Goal: Transaction & Acquisition: Purchase product/service

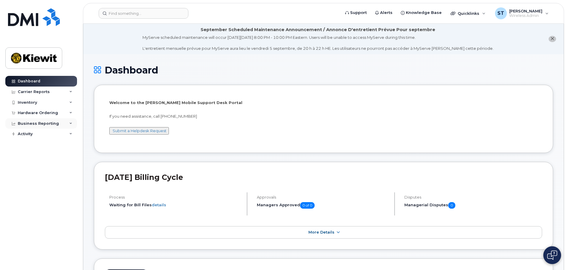
click at [52, 123] on div "Business Reporting" at bounding box center [38, 123] width 41 height 5
click at [60, 112] on div "Hardware Ordering" at bounding box center [41, 113] width 72 height 11
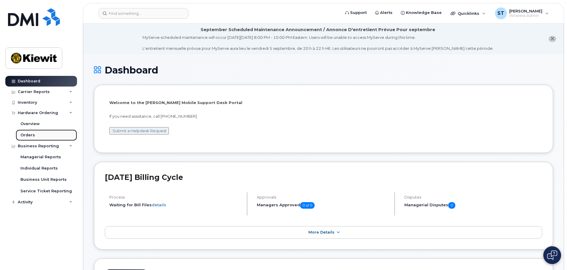
click at [29, 135] on div "Orders" at bounding box center [27, 135] width 15 height 5
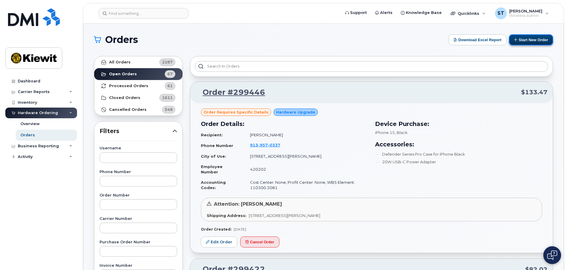
click at [533, 41] on button "Start New Order" at bounding box center [531, 39] width 44 height 11
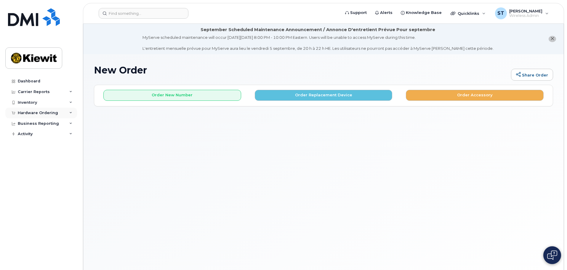
click at [71, 113] on icon at bounding box center [70, 112] width 3 height 3
drag, startPoint x: 23, startPoint y: 125, endPoint x: 31, endPoint y: 126, distance: 7.7
click at [23, 125] on div "Overview" at bounding box center [29, 123] width 19 height 5
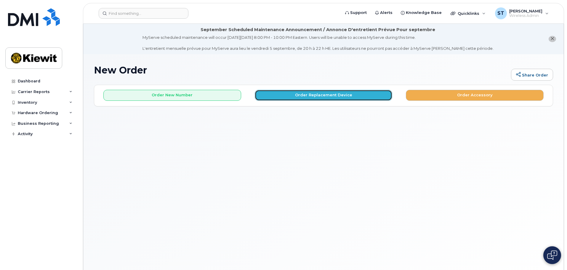
click at [354, 92] on button "Order Replacement Device" at bounding box center [324, 95] width 138 height 11
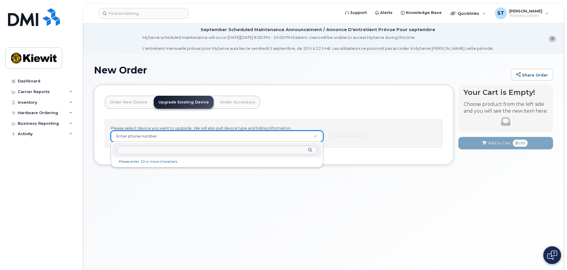
click at [171, 148] on input "text" at bounding box center [217, 150] width 200 height 9
click at [189, 152] on input "text" at bounding box center [217, 150] width 200 height 9
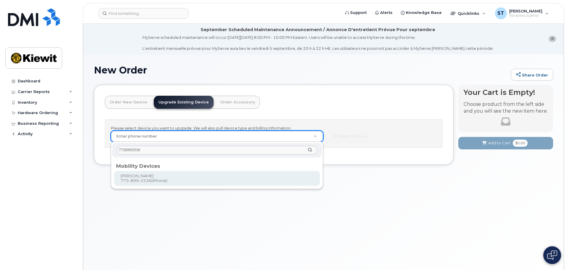
type input "7738992536"
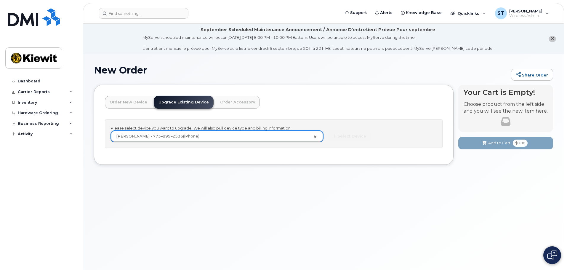
type input "1172022"
click at [339, 136] on button "Select Device" at bounding box center [349, 136] width 43 height 11
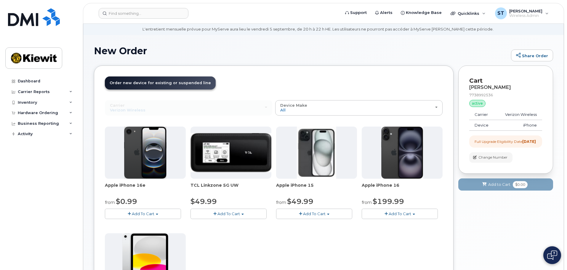
scroll to position [30, 0]
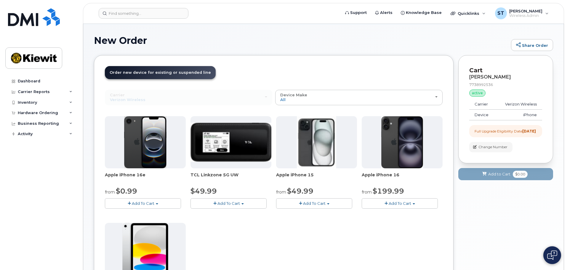
click at [298, 205] on button "Add To Cart" at bounding box center [314, 203] width 76 height 10
click at [304, 215] on link "$49.99 - 2 Year Upgrade (128GB)" at bounding box center [316, 214] width 77 height 7
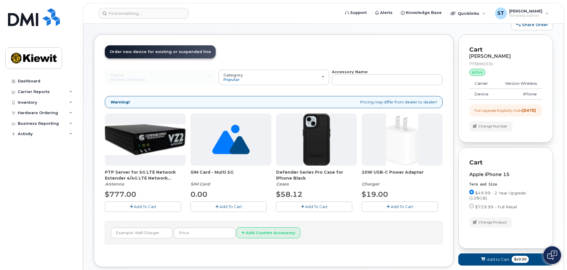
scroll to position [59, 0]
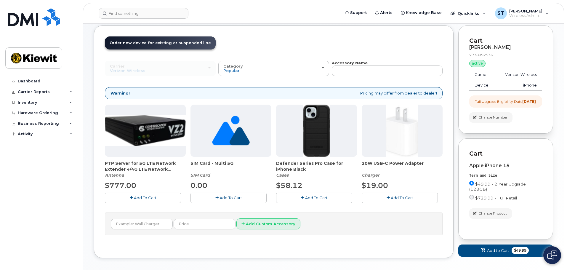
click at [233, 199] on span "Add To Cart" at bounding box center [231, 197] width 23 height 5
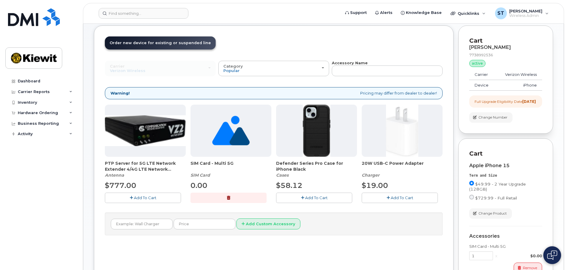
click at [312, 199] on span "Add To Cart" at bounding box center [316, 197] width 23 height 5
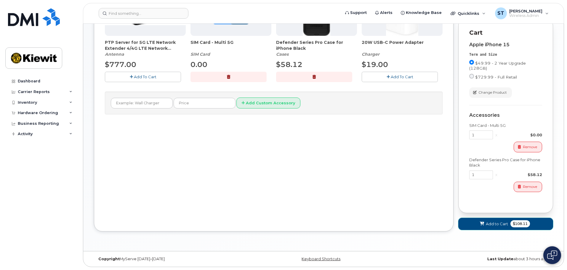
click at [495, 227] on button "Add to Cart $108.11" at bounding box center [506, 224] width 95 height 12
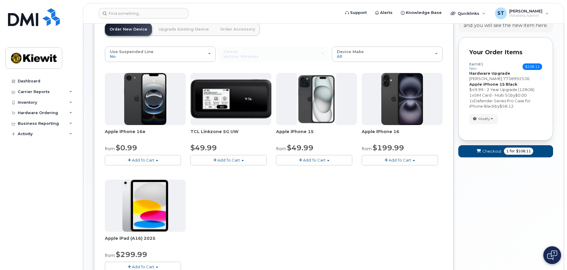
scroll to position [0, 0]
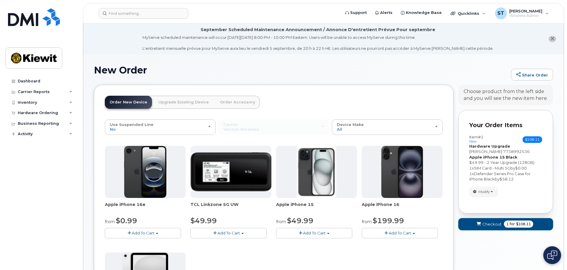
click at [507, 223] on span "1" at bounding box center [508, 223] width 2 height 5
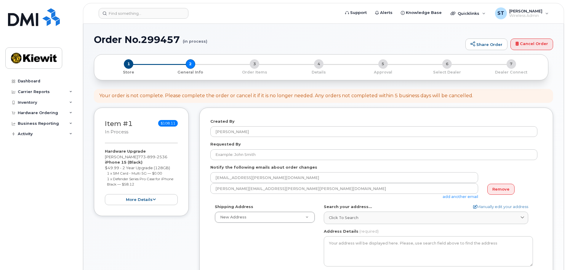
select select
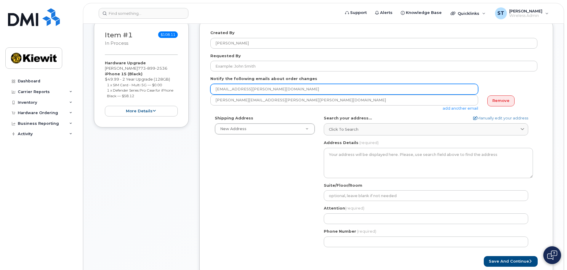
scroll to position [119, 0]
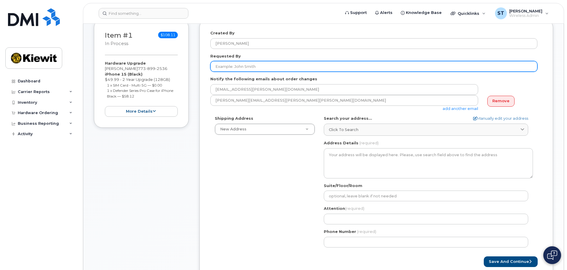
click at [272, 67] on input "Requested By" at bounding box center [374, 66] width 327 height 11
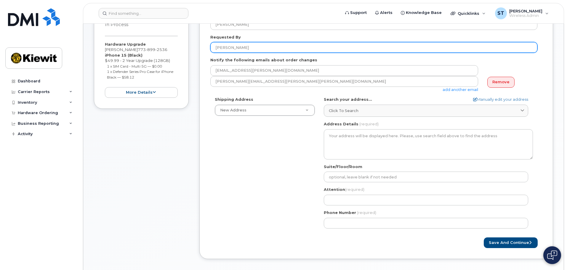
scroll to position [148, 0]
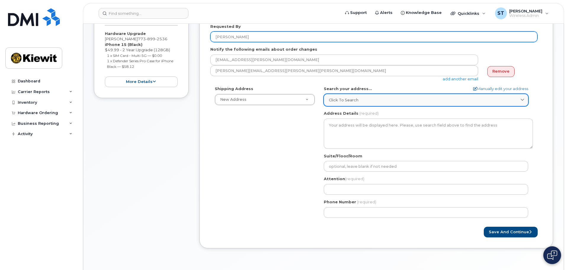
type input "[PERSON_NAME]"
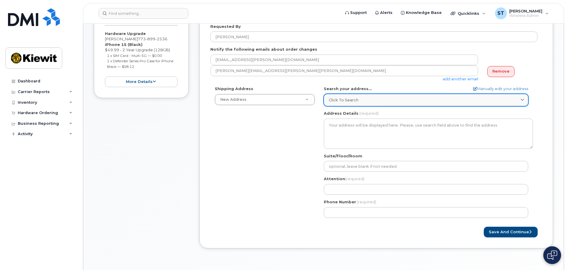
click at [380, 102] on div "Click to search" at bounding box center [426, 100] width 194 height 6
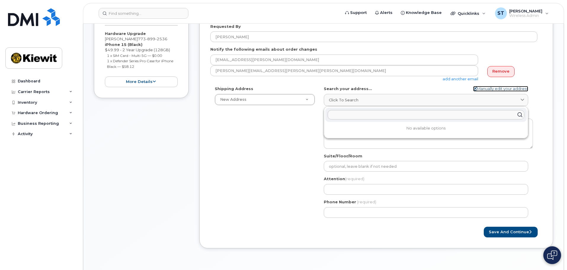
click at [506, 88] on link "Manually edit your address" at bounding box center [500, 89] width 55 height 6
select select
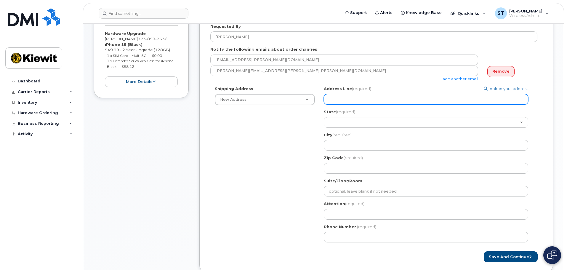
click at [371, 100] on input "Address Line (required)" at bounding box center [426, 99] width 205 height 11
paste input "33190 CO-91 Frisco, CO 80443"
select select
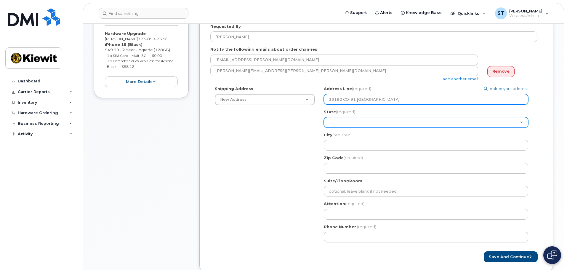
type input "33190 CO-91 Frisco, CO 80443"
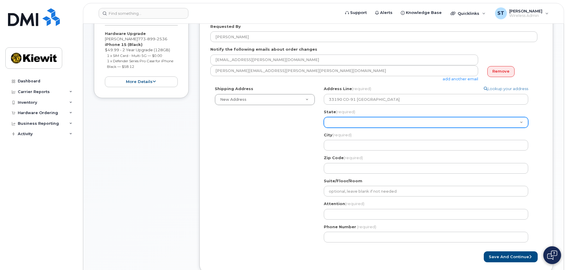
click at [339, 124] on select "Alabama Alaska American Samoa Arizona Arkansas California Colorado Connecticut …" at bounding box center [426, 122] width 205 height 11
select select "CO"
click at [324, 117] on select "Alabama Alaska American Samoa Arizona Arkansas California Colorado Connecticut …" at bounding box center [426, 122] width 205 height 11
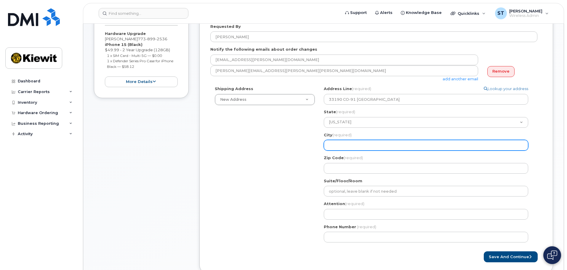
click at [354, 148] on input "City (required)" at bounding box center [426, 145] width 205 height 11
select select
type input "F"
select select
type input "Fr"
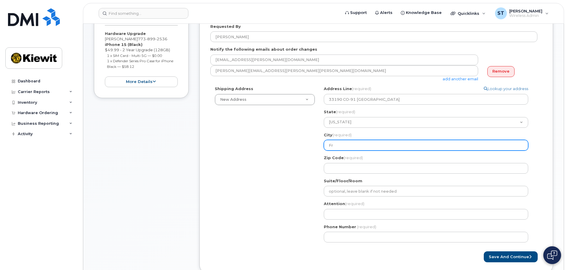
select select
type input "Frs"
select select
type input "Frsi"
select select
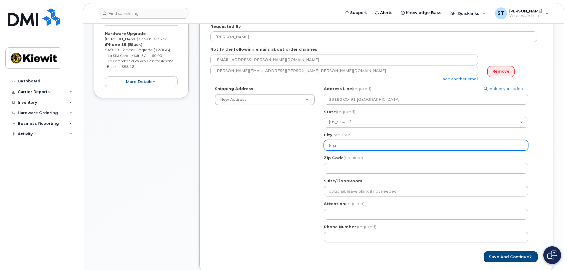
type input "Frs"
select select
type input "Fr"
select select
type input "Fri"
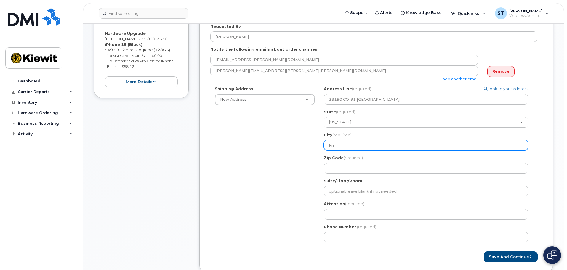
select select
type input "Fris"
select select
type input "Frisc"
select select
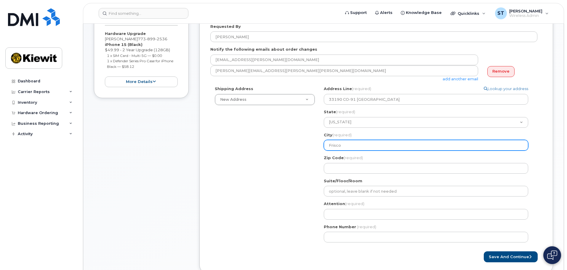
type input "Frisco"
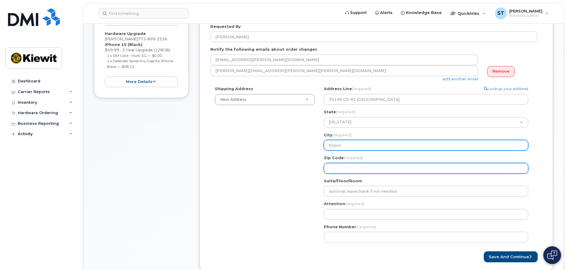
select select
type input "8"
select select
type input "80"
select select
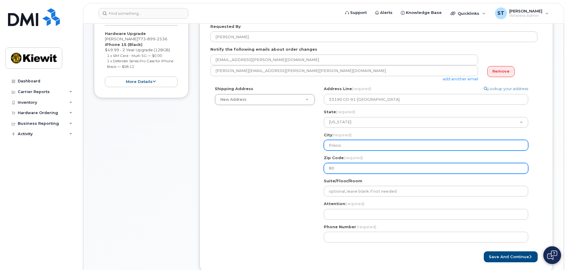
type input "804"
select select
type input "8044"
select select
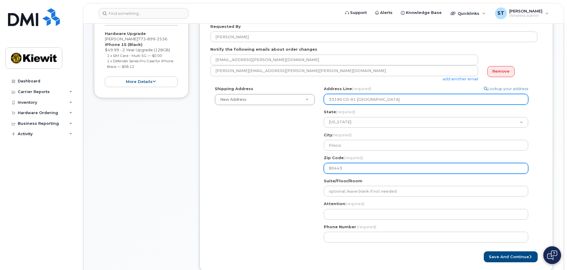
type input "80443"
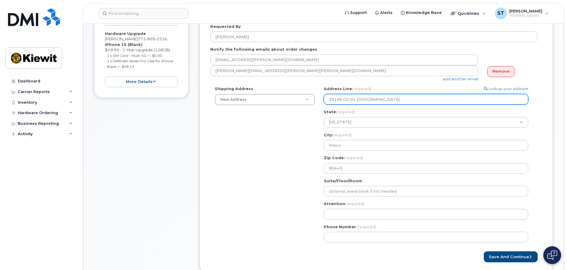
drag, startPoint x: 357, startPoint y: 100, endPoint x: 495, endPoint y: 110, distance: 137.7
click at [495, 110] on div "Address Line (required) Lookup your address 33190 CO-91 Frisco, CO 80443 State …" at bounding box center [428, 129] width 209 height 87
select select
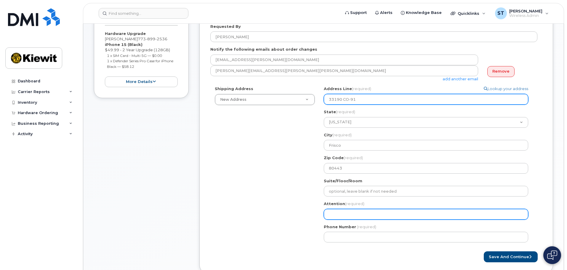
type input "33190 CO-91"
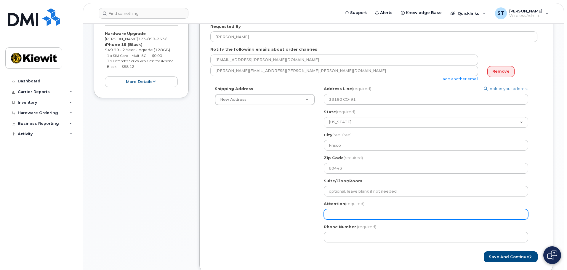
click at [388, 215] on input "Attention (required)" at bounding box center [426, 214] width 205 height 11
select select
type input "S"
select select
type input "Sa"
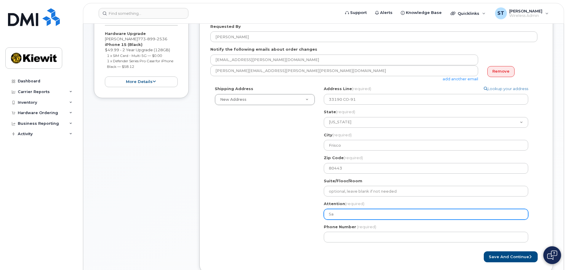
select select
type input "Sam"
select select
type input "Sam T"
select select
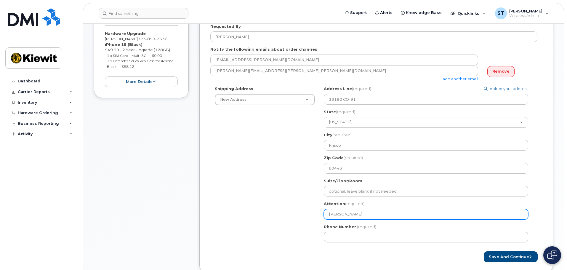
type input "Sam Tr"
select select
type input "Sam Tra"
select select
type input "Sam Trav"
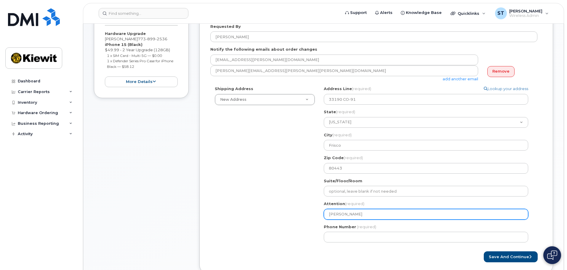
select select
type input "Sam Travi"
select select
type input "[PERSON_NAME]"
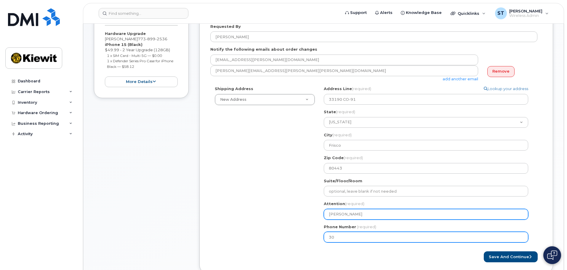
type input "303"
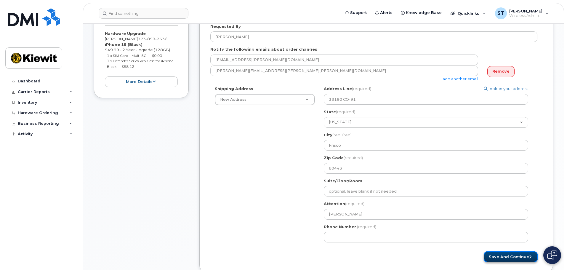
click at [500, 258] on button "Save and Continue" at bounding box center [511, 256] width 54 height 11
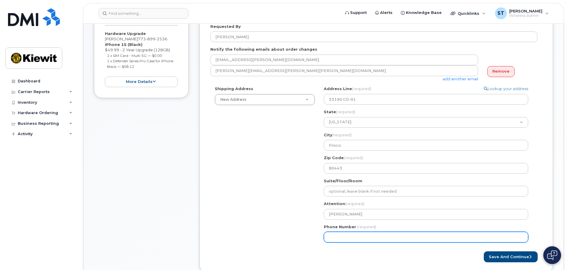
select select
type input "3036527983"
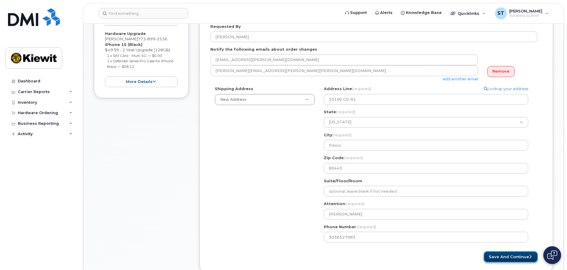
click at [498, 258] on button "Save and Continue" at bounding box center [511, 256] width 54 height 11
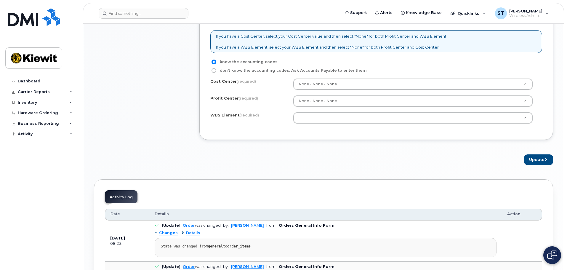
scroll to position [474, 0]
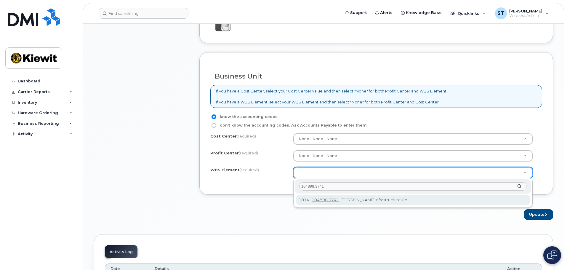
type input "104898.3741"
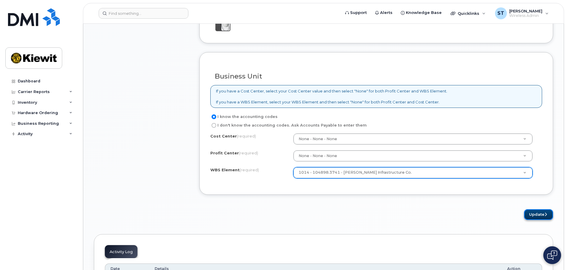
click at [533, 216] on button "Update" at bounding box center [538, 214] width 29 height 11
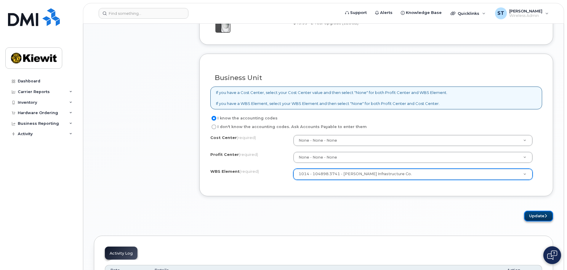
click at [532, 217] on button "Update" at bounding box center [538, 216] width 29 height 11
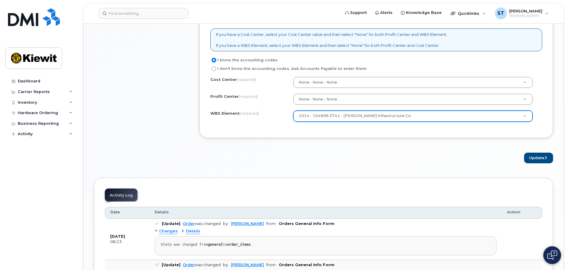
scroll to position [532, 0]
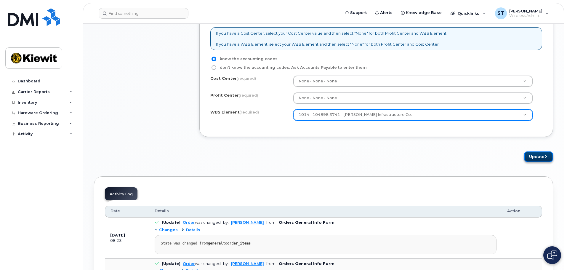
click at [540, 157] on button "Update" at bounding box center [538, 157] width 29 height 11
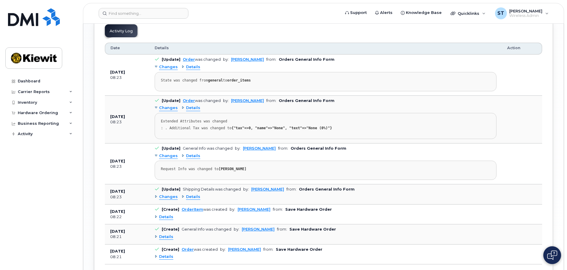
scroll to position [622, 0]
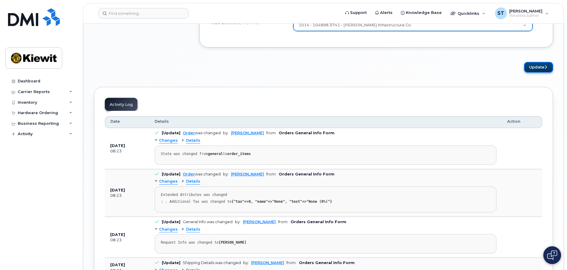
click at [537, 66] on button "Update" at bounding box center [538, 67] width 29 height 11
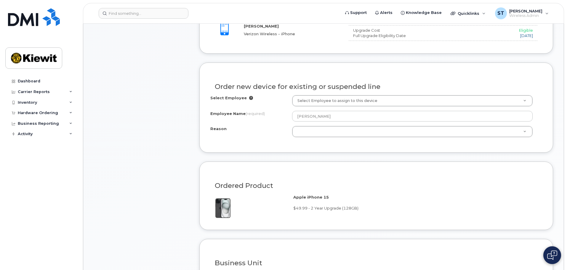
scroll to position [236, 0]
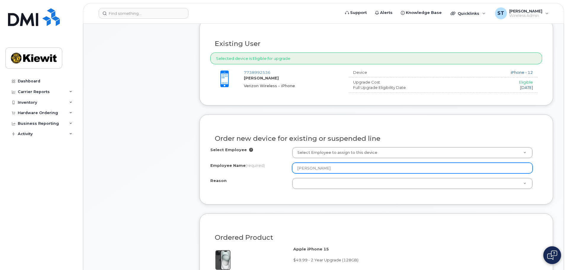
click at [313, 168] on input "JOE D'AMICO" at bounding box center [412, 168] width 241 height 11
drag, startPoint x: 364, startPoint y: 170, endPoint x: 245, endPoint y: 166, distance: 119.8
click at [245, 166] on div "Employee Name (required) JOE D'AMICO" at bounding box center [377, 168] width 332 height 11
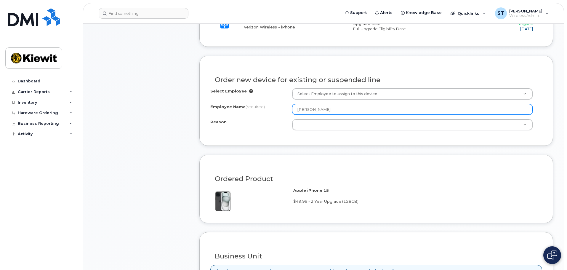
scroll to position [295, 0]
type input "Oscar Soto"
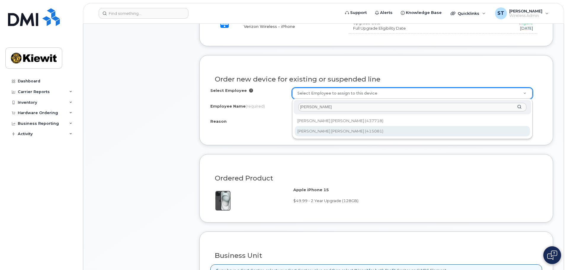
type input "oscar suvia"
type input "2155157"
type input "Oscar Suvia Soto"
select select
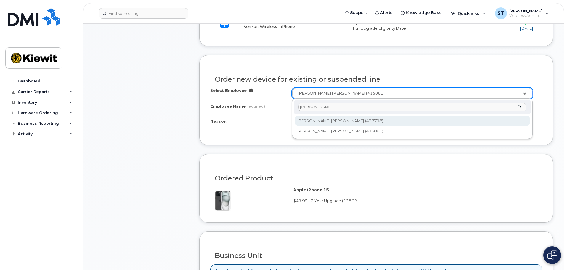
type input "oscar suvia"
type input "2156241"
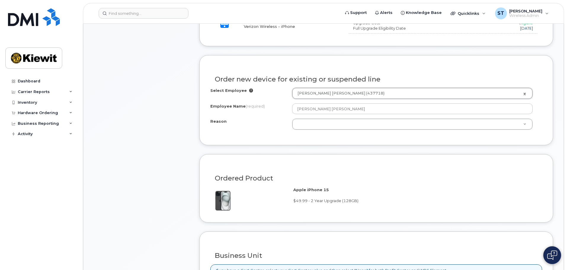
type input "[PERSON_NAME] [PERSON_NAME]"
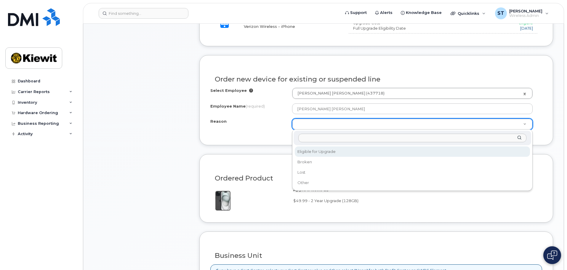
select select "eligible_for_upgrade"
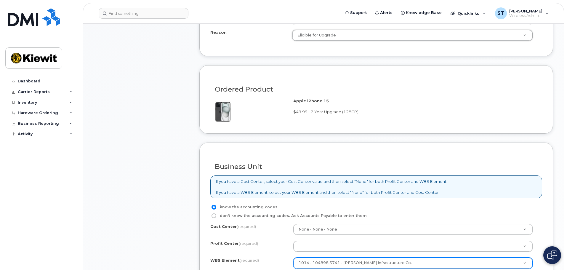
scroll to position [473, 0]
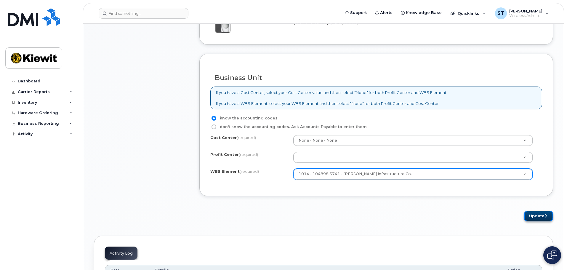
click at [540, 217] on button "Update" at bounding box center [538, 216] width 29 height 11
click at [332, 122] on div "I know the accounting codes" at bounding box center [374, 118] width 327 height 7
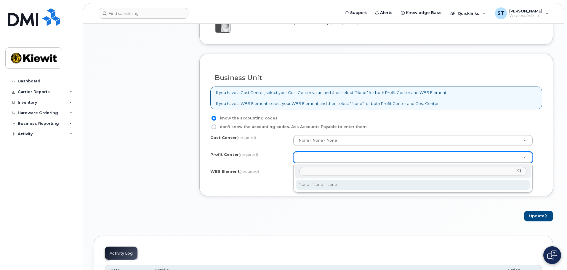
select select "None"
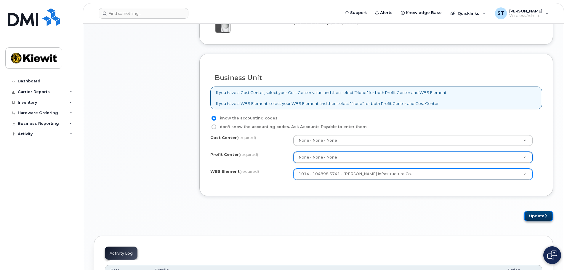
click at [540, 215] on button "Update" at bounding box center [538, 216] width 29 height 11
click at [284, 128] on label "I don't know the accounting codes. Ask Accounts Payable to enter them" at bounding box center [289, 126] width 157 height 7
click at [216, 128] on input "I don't know the accounting codes. Ask Accounts Payable to enter them" at bounding box center [214, 127] width 5 height 5
radio input "true"
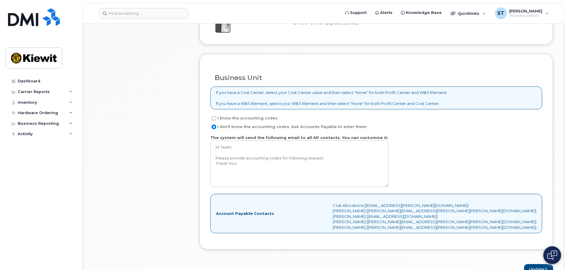
click at [253, 117] on label "I know the accounting codes" at bounding box center [244, 118] width 67 height 7
click at [226, 118] on label "I know the accounting codes" at bounding box center [244, 118] width 67 height 7
click at [216, 118] on input "I know the accounting codes" at bounding box center [214, 118] width 5 height 5
radio input "true"
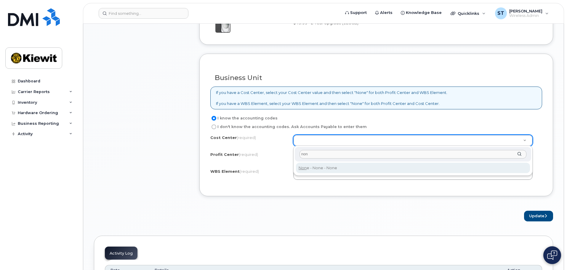
type input "non"
type input "None"
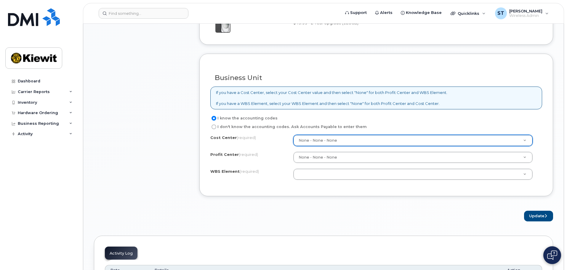
click at [345, 168] on div "Cost Center (required) None - None - None None Profit Center (required) None - …" at bounding box center [377, 160] width 332 height 50
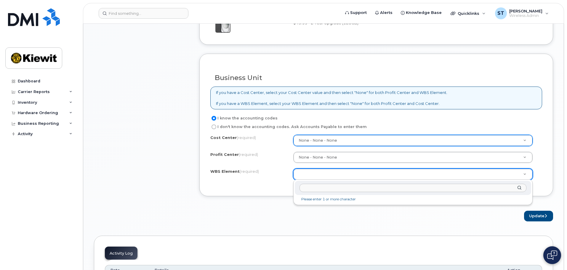
drag, startPoint x: 349, startPoint y: 173, endPoint x: 350, endPoint y: 176, distance: 3.2
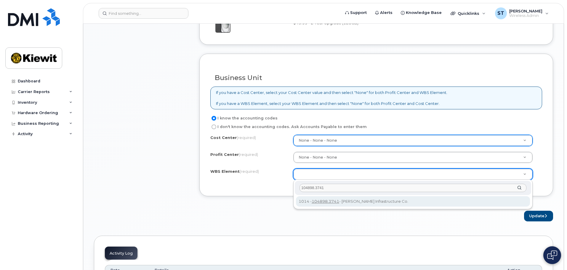
type input "104898.3741"
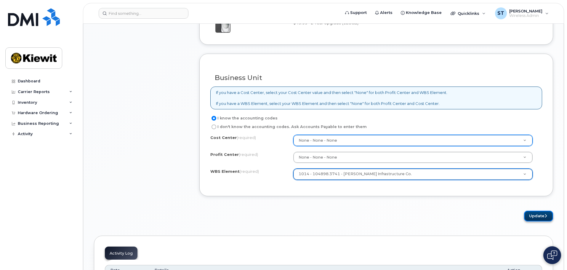
click at [548, 220] on button "Update" at bounding box center [538, 216] width 29 height 11
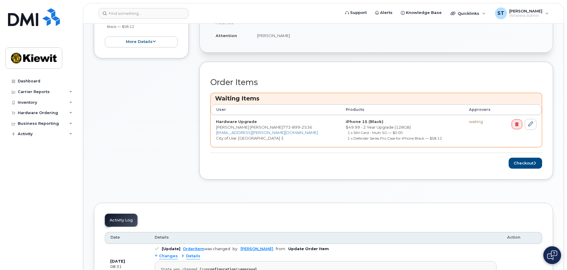
scroll to position [267, 0]
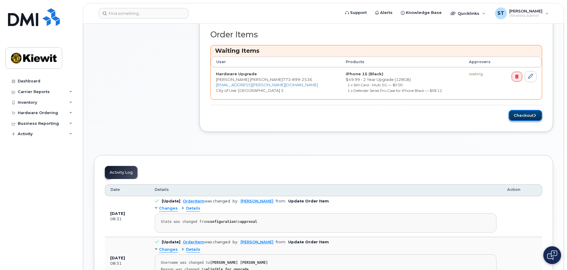
click at [530, 117] on button "Checkout" at bounding box center [526, 115] width 34 height 11
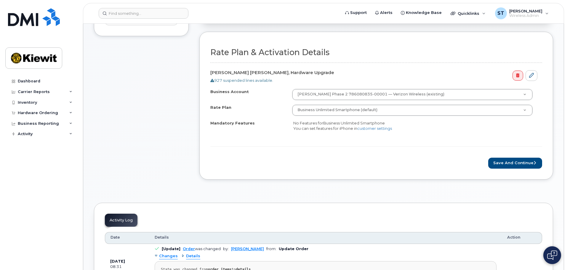
scroll to position [208, 0]
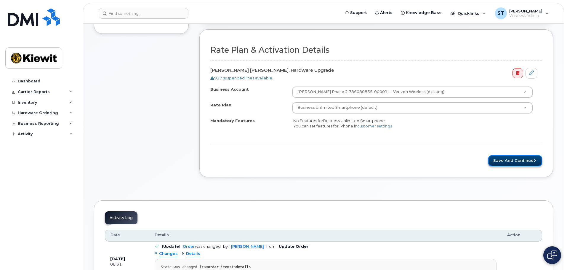
drag, startPoint x: 511, startPoint y: 163, endPoint x: 506, endPoint y: 163, distance: 5.0
click at [511, 163] on button "Save and Continue" at bounding box center [516, 160] width 54 height 11
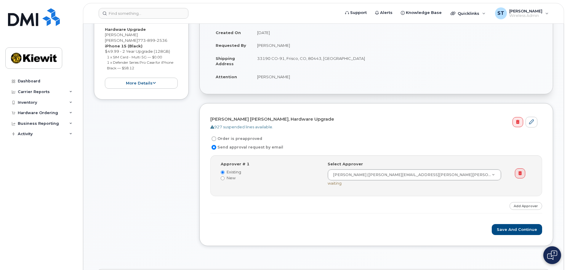
scroll to position [148, 0]
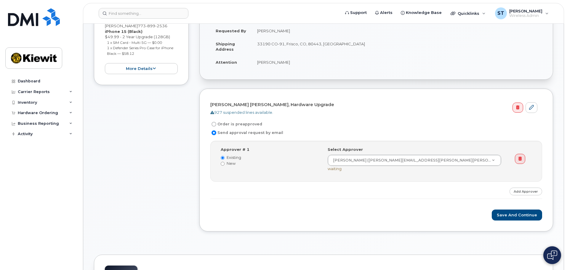
click at [233, 123] on label "Order is preapproved" at bounding box center [237, 124] width 52 height 7
click at [216, 123] on input "Order is preapproved" at bounding box center [214, 124] width 5 height 5
radio input "true"
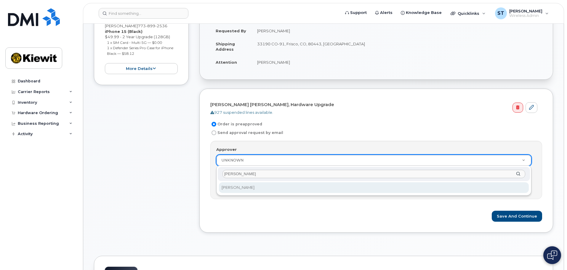
type input "samuel travis"
select select "2159169"
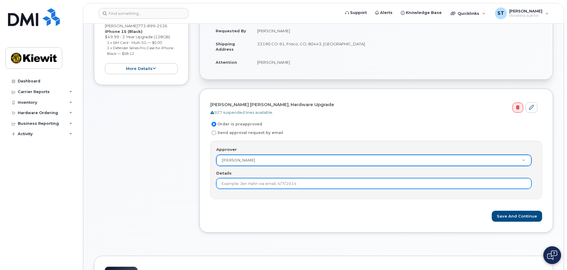
click at [305, 181] on input "Details" at bounding box center [373, 183] width 315 height 11
type input "Sam Travis verbal"
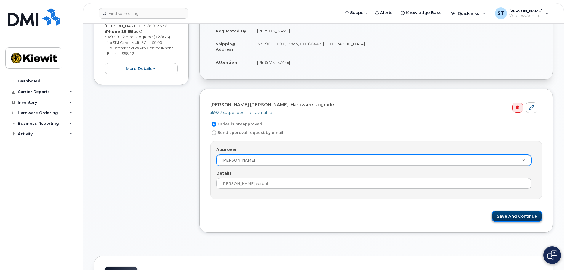
click at [529, 218] on button "Save and Continue" at bounding box center [517, 216] width 50 height 11
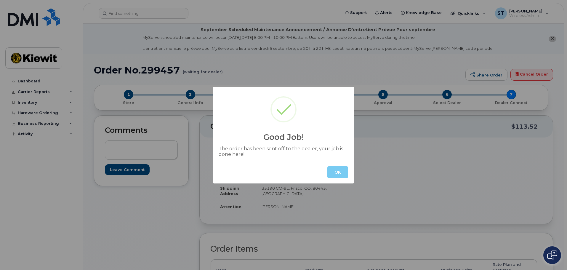
click at [339, 173] on button "OK" at bounding box center [338, 172] width 21 height 12
